Goal: Transaction & Acquisition: Purchase product/service

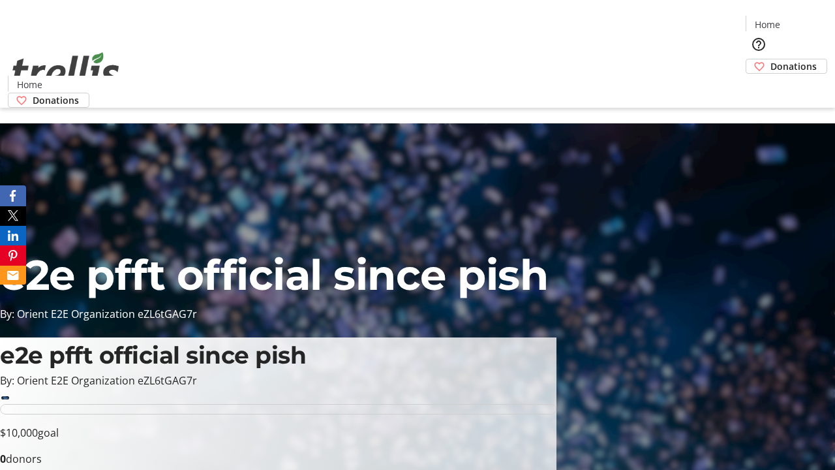
click at [770, 59] on span "Donations" at bounding box center [793, 66] width 46 height 14
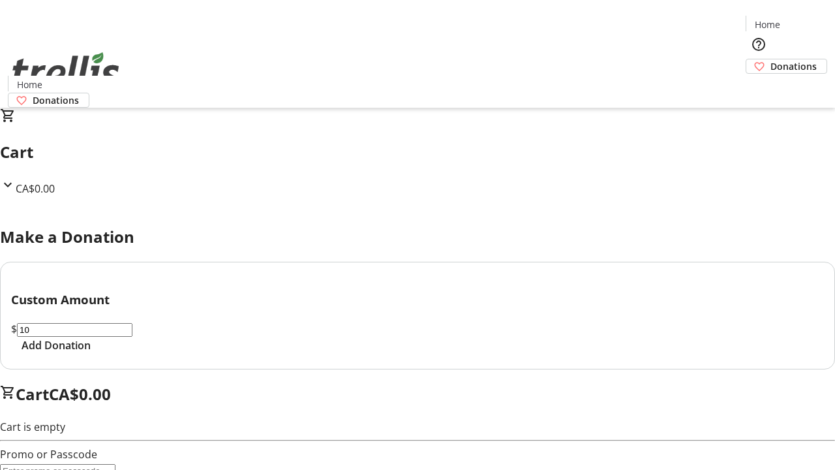
click at [91, 353] on span "Add Donation" at bounding box center [56, 345] width 69 height 16
